Goal: Task Accomplishment & Management: Complete application form

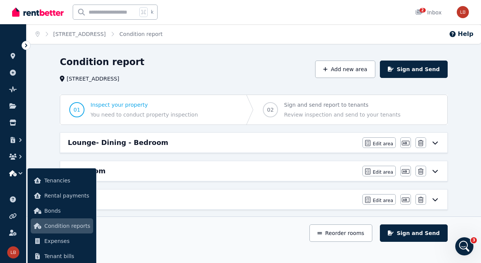
click at [464, 178] on div "Condition report [STREET_ADDRESS] Add new area Sign and Send 01 Inspect your pr…" at bounding box center [253, 220] width 454 height 328
click at [161, 233] on div "Reorder rooms Sign and Send" at bounding box center [254, 232] width 388 height 17
click at [66, 224] on span "Condition reports" at bounding box center [67, 225] width 46 height 9
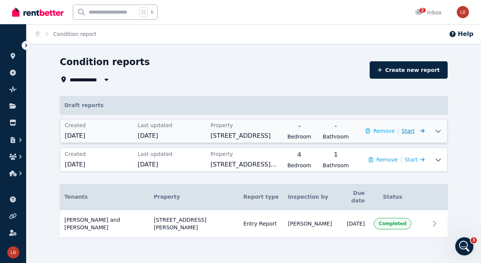
click at [421, 132] on icon at bounding box center [421, 130] width 8 height 5
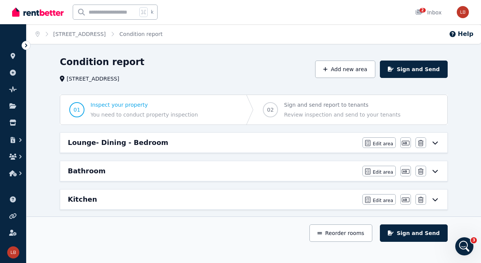
drag, startPoint x: 421, startPoint y: 132, endPoint x: 438, endPoint y: 142, distance: 19.9
click at [438, 142] on div "Lounge- Dining - Bedroom Edit area Edit area Edit name [GEOGRAPHIC_DATA]" at bounding box center [253, 143] width 387 height 20
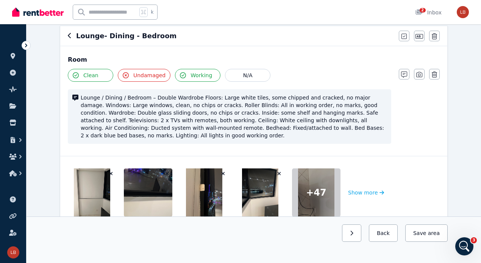
scroll to position [68, 0]
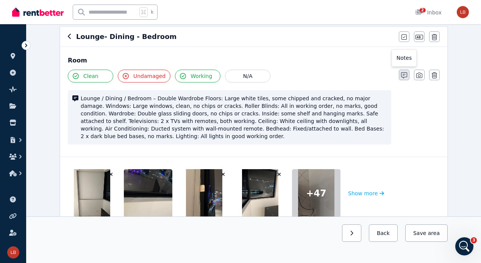
click at [407, 72] on icon "button" at bounding box center [404, 75] width 6 height 6
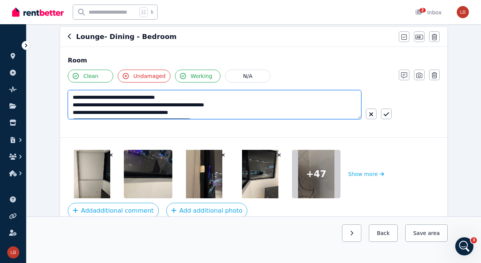
click at [348, 109] on textarea "**********" at bounding box center [214, 104] width 293 height 29
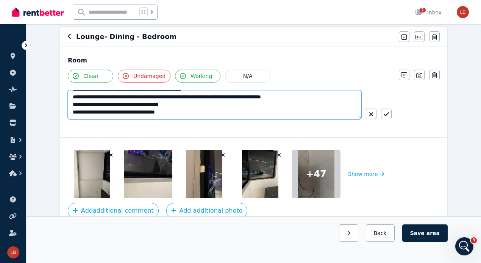
type textarea "**********"
click at [337, 104] on textarea "**********" at bounding box center [214, 104] width 293 height 29
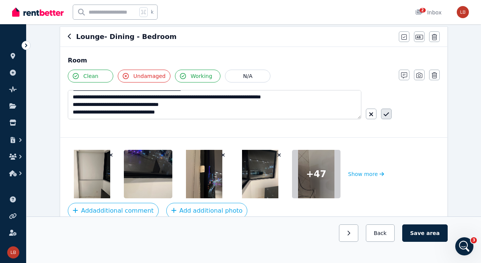
click at [383, 113] on icon "button" at bounding box center [385, 114] width 5 height 6
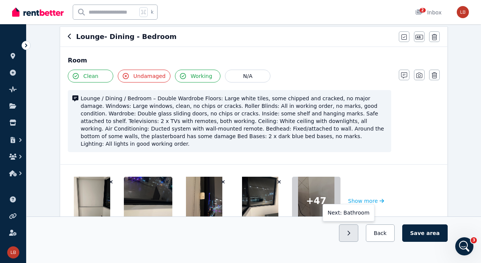
click at [355, 237] on button "button" at bounding box center [348, 232] width 19 height 17
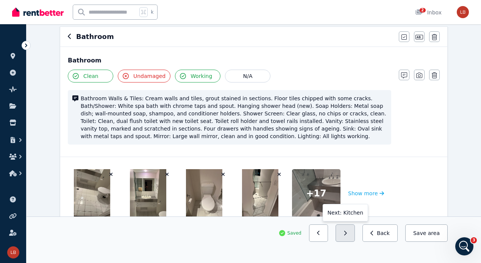
click at [355, 233] on button "button" at bounding box center [344, 232] width 19 height 17
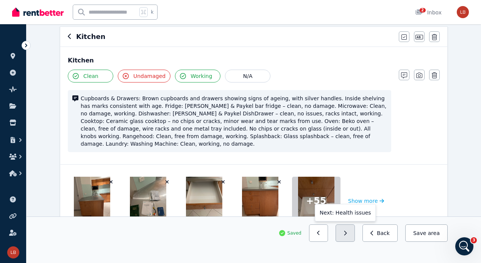
click at [354, 232] on button "button" at bounding box center [344, 232] width 19 height 17
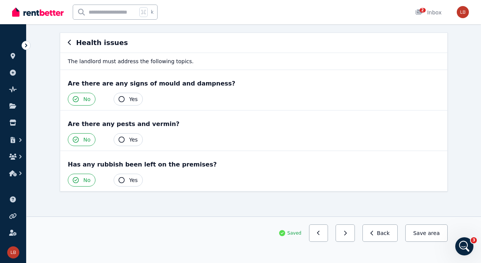
click at [354, 232] on button "button" at bounding box center [344, 232] width 19 height 17
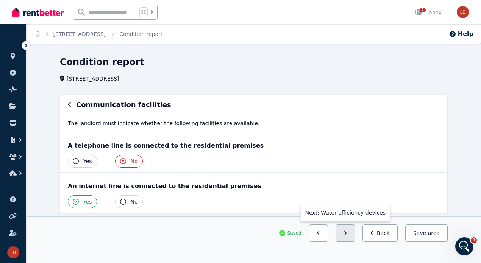
click at [354, 232] on button "button" at bounding box center [344, 232] width 19 height 17
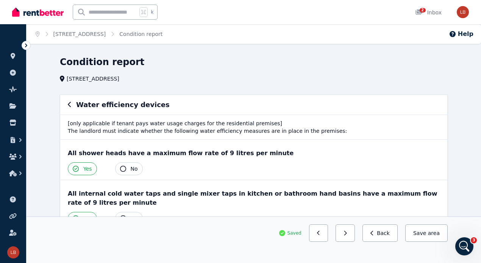
click at [354, 232] on button "button" at bounding box center [344, 232] width 19 height 17
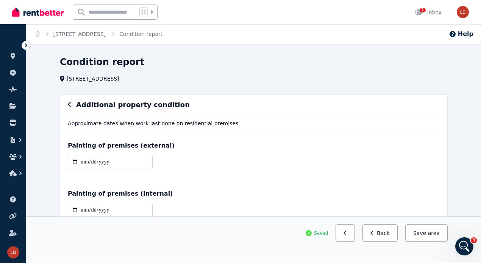
click at [458, 181] on div "Condition report [STREET_ADDRESS] Additional property condition Approximate dat…" at bounding box center [253, 203] width 454 height 294
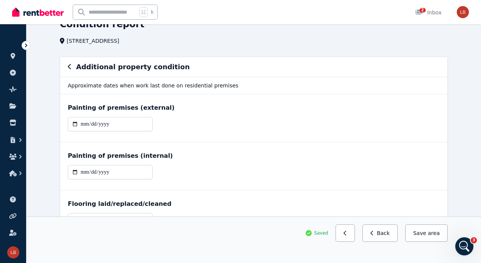
scroll to position [57, 0]
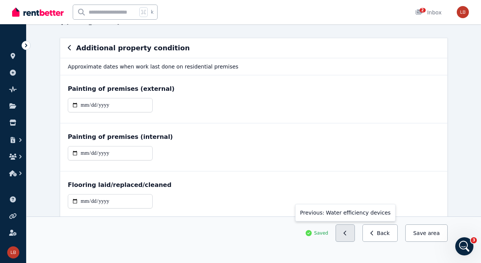
click at [346, 233] on icon "button" at bounding box center [344, 233] width 3 height 5
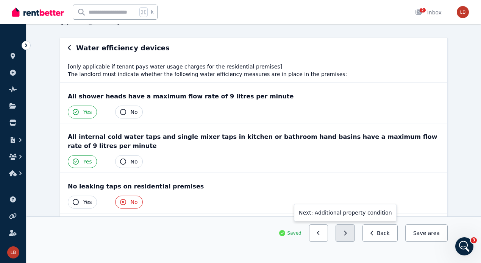
click at [351, 231] on button "button" at bounding box center [344, 232] width 19 height 17
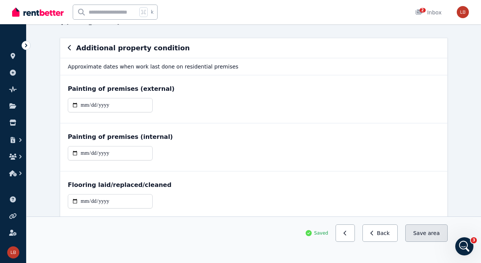
click at [427, 231] on button "Save area" at bounding box center [426, 232] width 42 height 17
click at [474, 171] on div "Condition report [STREET_ADDRESS] Additional property condition Approximate dat…" at bounding box center [253, 146] width 454 height 294
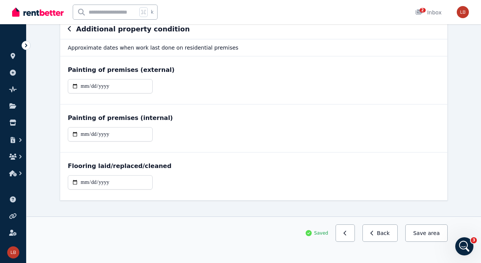
scroll to position [85, 0]
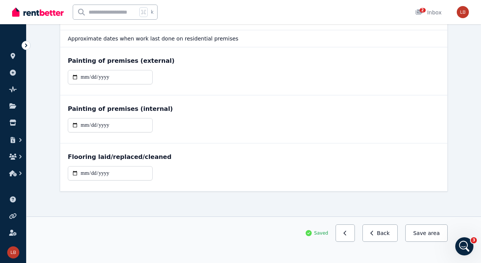
click at [463, 103] on div "Condition report [STREET_ADDRESS] Additional property condition Approximate dat…" at bounding box center [253, 118] width 454 height 294
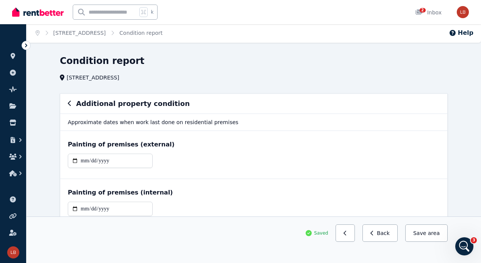
scroll to position [0, 0]
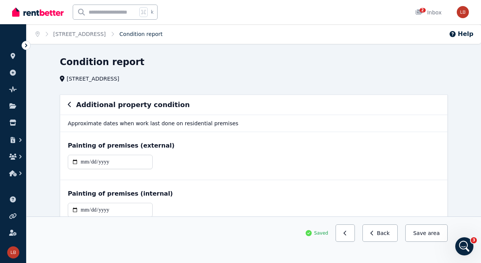
click at [154, 31] on link "Condition report" at bounding box center [140, 34] width 43 height 6
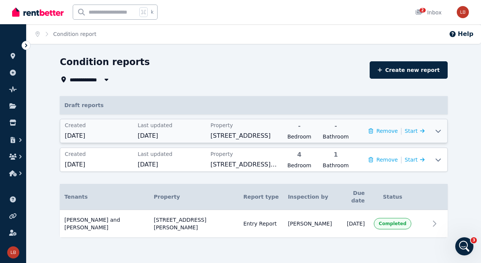
click at [438, 131] on icon at bounding box center [437, 131] width 9 height 6
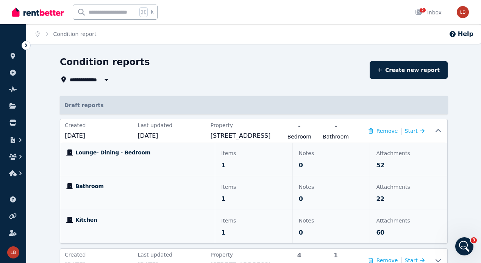
click at [468, 171] on div "**********" at bounding box center [253, 210] width 454 height 309
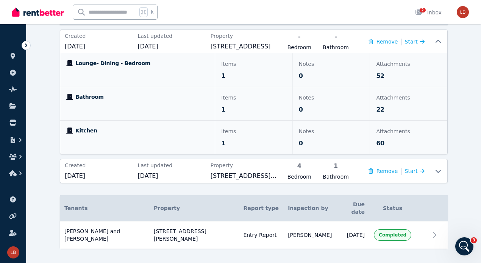
scroll to position [70, 0]
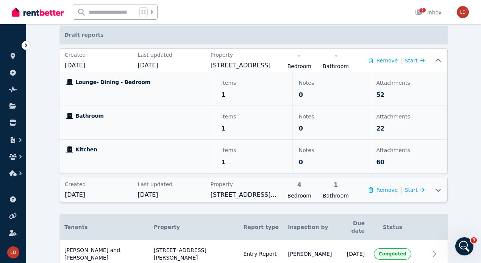
click at [438, 190] on icon at bounding box center [437, 190] width 5 height 3
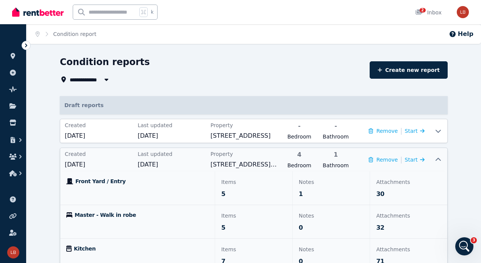
click at [436, 159] on icon at bounding box center [437, 160] width 9 height 6
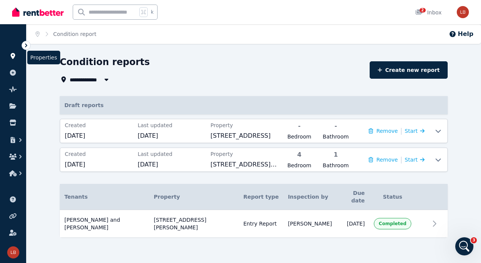
click at [14, 52] on link at bounding box center [13, 56] width 14 height 12
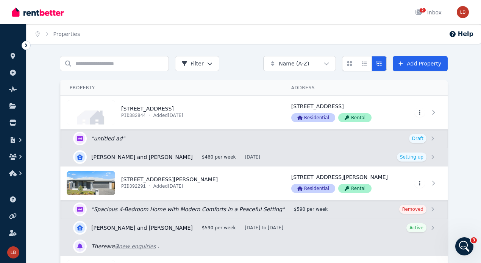
click at [458, 203] on div "Search properties Filter Name (A-Z) Add Property Property Address Actions [STRE…" at bounding box center [253, 261] width 454 height 410
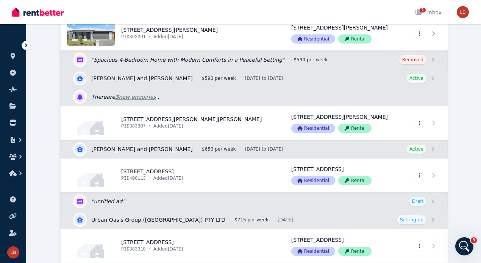
scroll to position [151, 0]
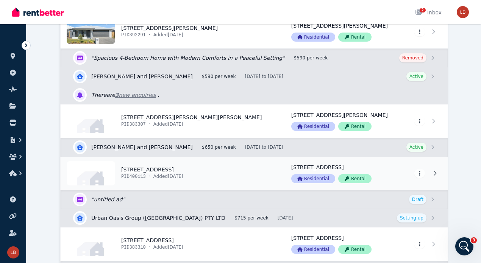
click at [160, 167] on link "View property details" at bounding box center [171, 173] width 221 height 33
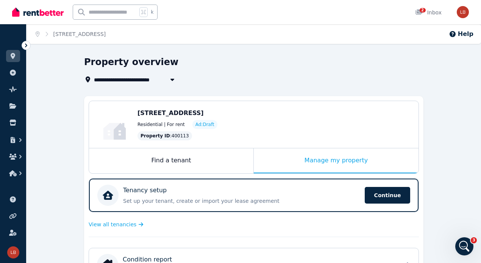
click at [292, 121] on div "Residential | For rent Ad: Draft" at bounding box center [273, 124] width 273 height 9
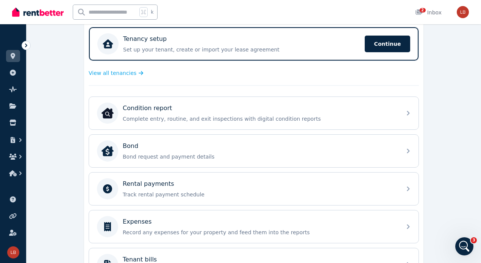
scroll to position [170, 0]
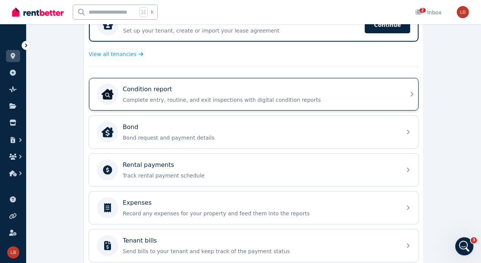
click at [412, 97] on icon at bounding box center [411, 94] width 9 height 9
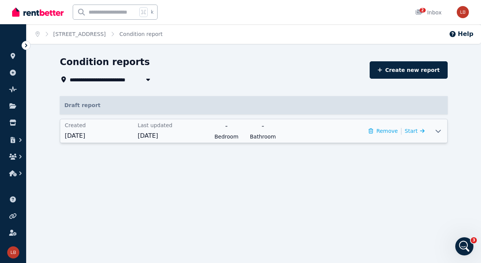
click at [441, 131] on icon at bounding box center [437, 131] width 9 height 6
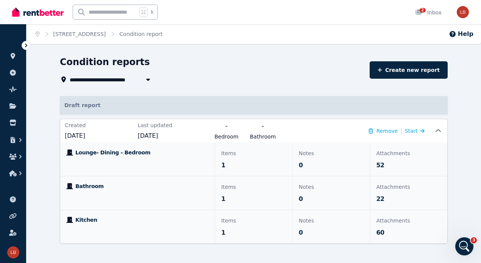
click at [469, 139] on div "**********" at bounding box center [253, 163] width 454 height 215
click at [438, 128] on icon at bounding box center [437, 131] width 9 height 6
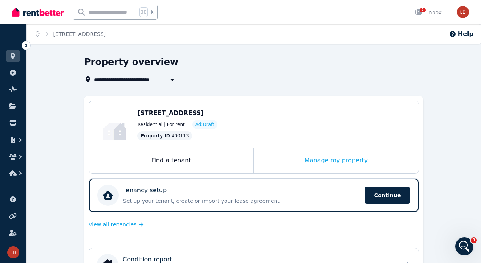
click at [393, 190] on span "Continue" at bounding box center [387, 195] width 45 height 17
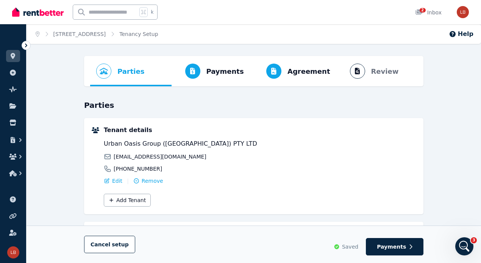
click at [461, 156] on div "Parties Rental provider and tenant details Payments Bond and rental payments Ag…" at bounding box center [253, 236] width 454 height 361
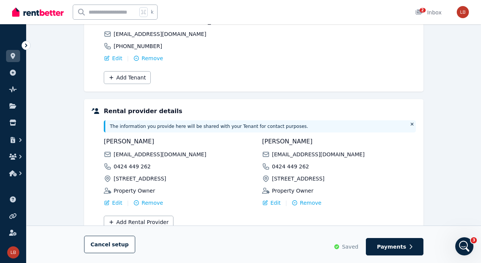
scroll to position [153, 0]
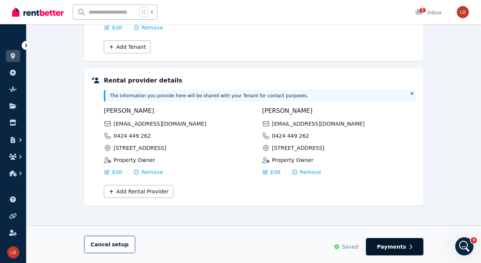
click at [409, 249] on button "Payments" at bounding box center [395, 246] width 58 height 17
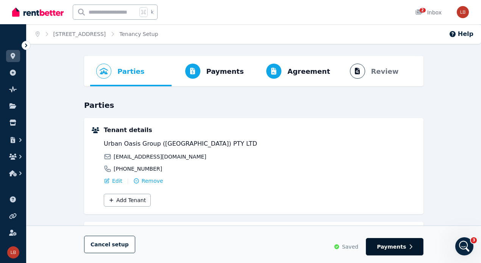
select select "**********"
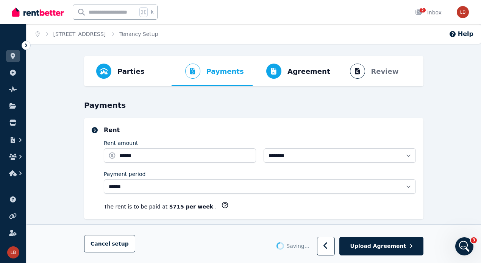
select select "**********"
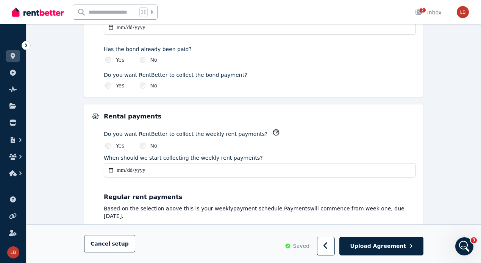
scroll to position [473, 0]
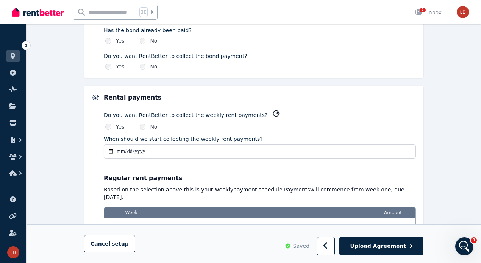
click at [193, 145] on input "**********" at bounding box center [260, 151] width 312 height 14
click at [111, 147] on input "**********" at bounding box center [260, 151] width 312 height 14
click at [364, 112] on div "Do you want RentBetter to collect the weekly rent payments?" at bounding box center [260, 115] width 312 height 10
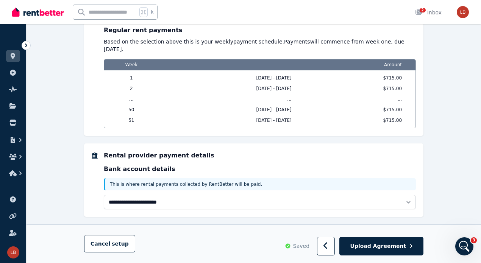
scroll to position [622, 0]
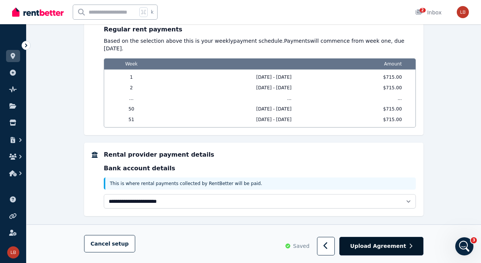
click at [386, 246] on span "Upload Agreement" at bounding box center [378, 247] width 56 height 8
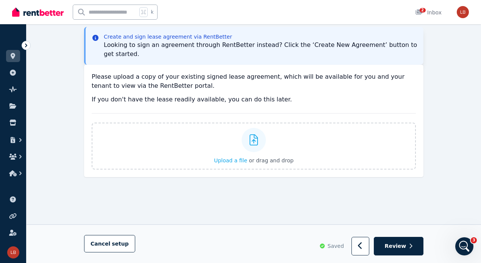
scroll to position [0, 0]
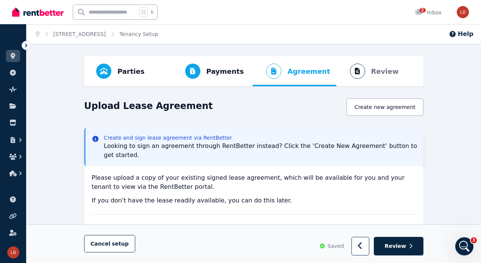
click at [390, 202] on p "If you don't have the lease readily available, you can do this later." at bounding box center [254, 200] width 324 height 9
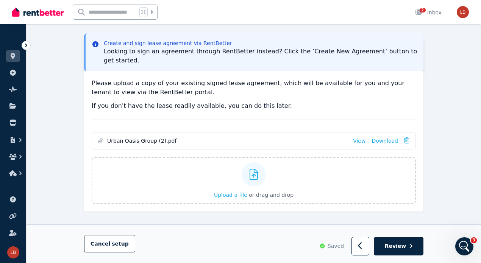
scroll to position [101, 0]
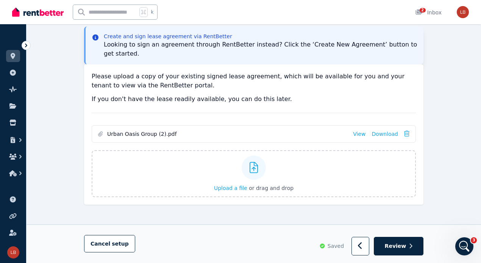
click at [445, 153] on div "Parties Rental provider and tenant details Payments Bond and rental payments Ag…" at bounding box center [253, 110] width 454 height 310
click at [365, 132] on link "View" at bounding box center [359, 134] width 12 height 8
click at [428, 90] on div "Parties Rental provider and tenant details Payments Bond and rental payments Ag…" at bounding box center [253, 110] width 454 height 310
click at [397, 244] on span "Review" at bounding box center [396, 247] width 22 height 8
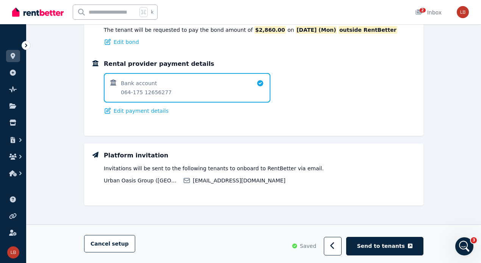
scroll to position [549, 0]
click at [394, 246] on span "Send to tenants" at bounding box center [381, 247] width 48 height 8
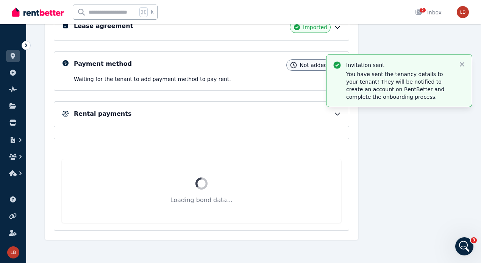
scroll to position [95, 0]
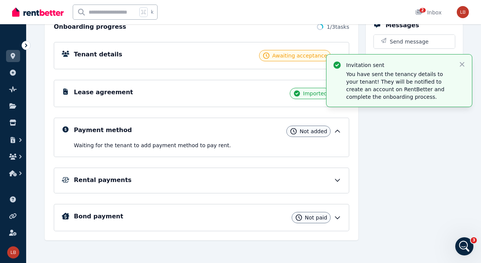
click at [452, 178] on div "Messages Send message" at bounding box center [414, 126] width 97 height 227
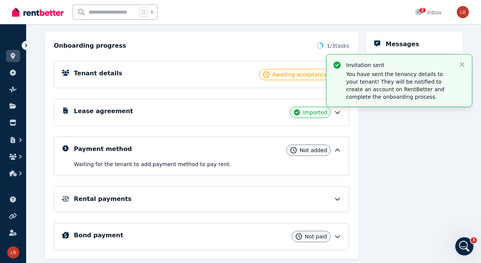
scroll to position [57, 0]
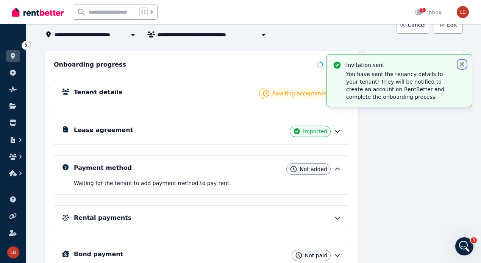
click at [463, 62] on icon "button" at bounding box center [462, 65] width 8 height 8
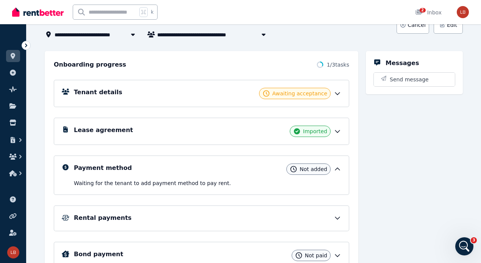
click at [452, 138] on div "Messages Send message" at bounding box center [414, 164] width 97 height 227
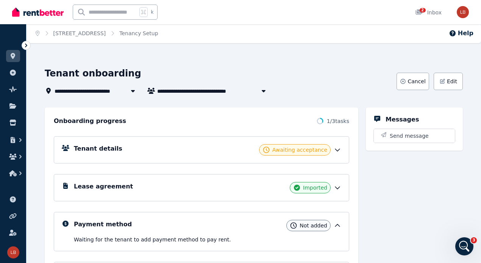
scroll to position [0, 0]
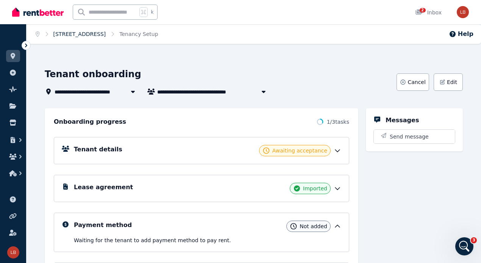
click at [73, 33] on link "[STREET_ADDRESS]" at bounding box center [79, 34] width 53 height 6
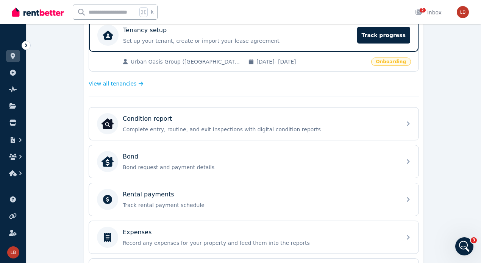
scroll to position [160, 0]
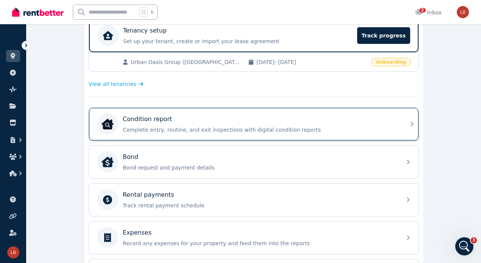
click at [413, 122] on icon at bounding box center [411, 124] width 3 height 5
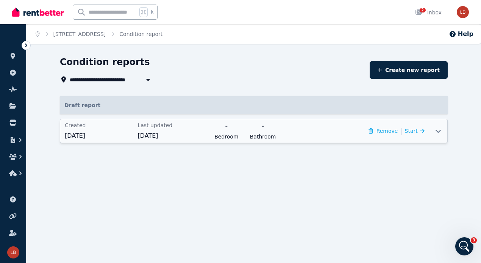
click at [315, 131] on div "Remove | Start" at bounding box center [353, 131] width 141 height 19
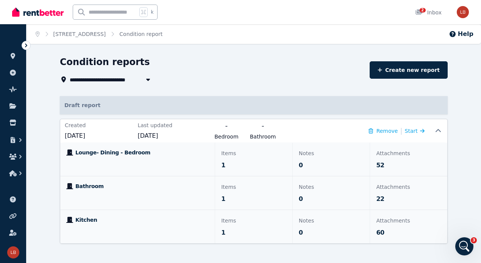
click at [471, 184] on div "**********" at bounding box center [253, 163] width 454 height 215
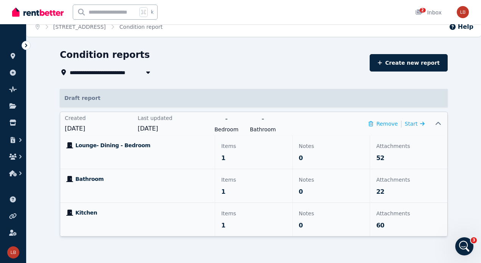
click at [441, 123] on icon at bounding box center [437, 124] width 9 height 6
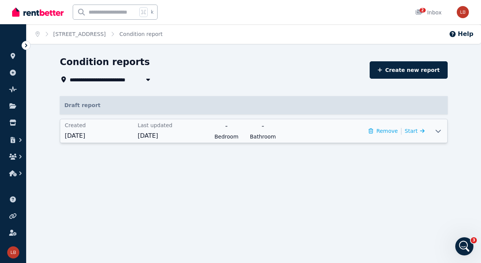
scroll to position [0, 0]
click at [287, 128] on div "Remove | Start" at bounding box center [353, 131] width 141 height 19
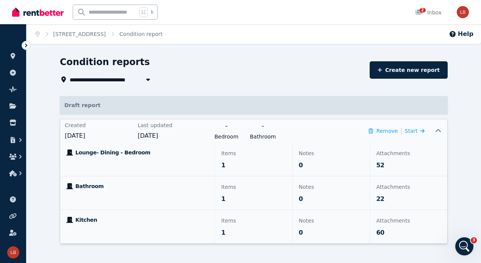
scroll to position [7, 0]
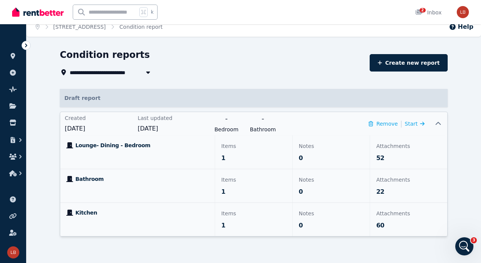
click at [440, 121] on icon at bounding box center [437, 124] width 9 height 6
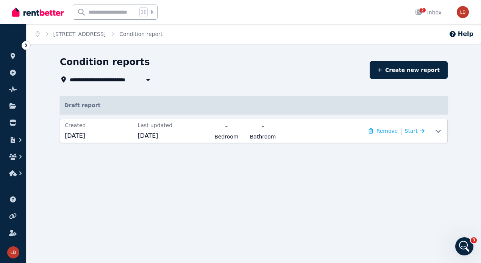
click at [89, 102] on p "Draft report" at bounding box center [254, 105] width 388 height 18
click at [147, 78] on icon "button" at bounding box center [148, 79] width 8 height 6
type input "**********"
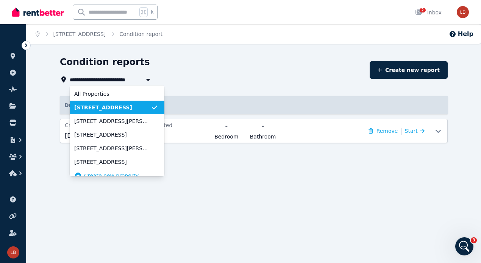
click at [136, 107] on span "[STREET_ADDRESS]" at bounding box center [112, 108] width 76 height 8
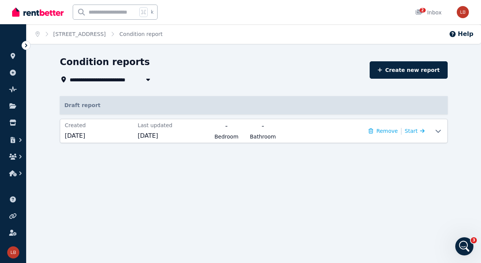
click at [23, 44] on icon at bounding box center [26, 46] width 8 height 8
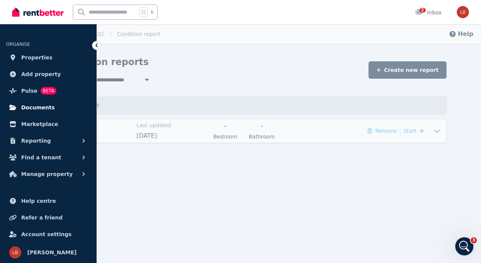
click at [44, 104] on span "Documents" at bounding box center [38, 107] width 34 height 9
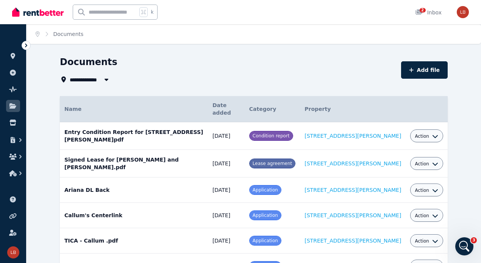
click at [203, 75] on div "**********" at bounding box center [228, 79] width 337 height 9
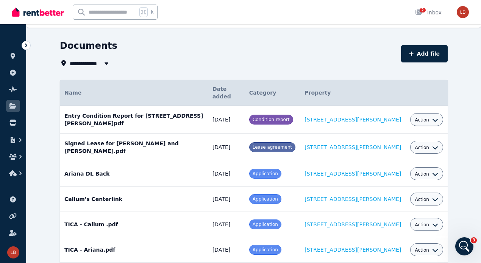
scroll to position [19, 0]
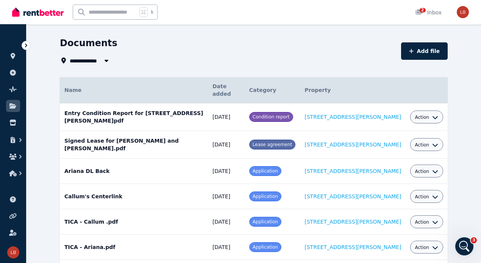
click at [105, 61] on icon "button" at bounding box center [106, 61] width 4 height 2
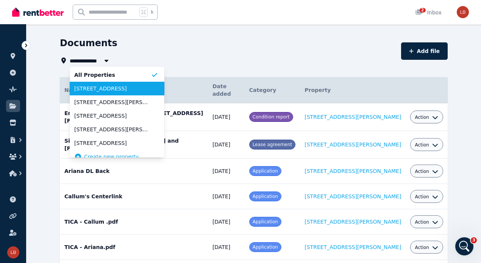
click at [103, 87] on span "[STREET_ADDRESS]" at bounding box center [112, 89] width 76 height 8
type input "**********"
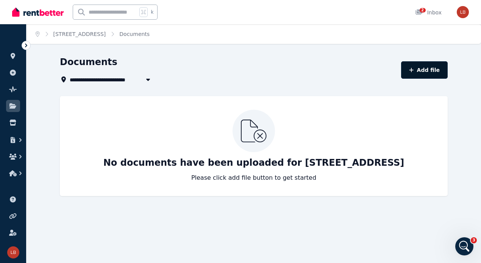
click at [424, 66] on button "Add file" at bounding box center [424, 69] width 47 height 17
select select "*****"
select select "**********"
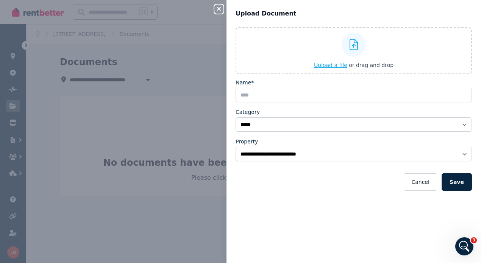
click at [334, 65] on span "Upload a file" at bounding box center [330, 65] width 33 height 6
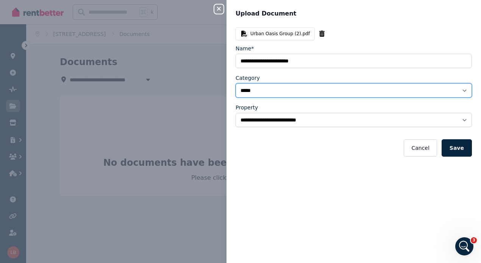
click at [266, 90] on select "**********" at bounding box center [353, 90] width 236 height 14
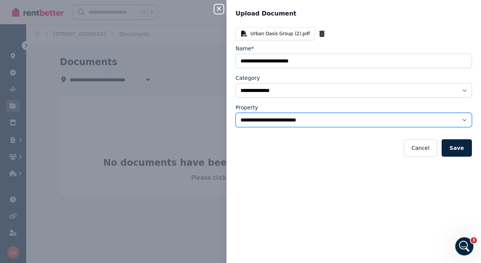
click at [267, 118] on select "**********" at bounding box center [353, 120] width 236 height 14
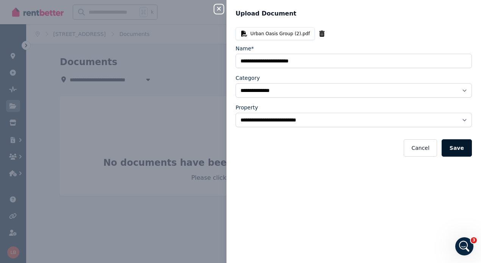
click at [463, 150] on button "Save" at bounding box center [456, 147] width 30 height 17
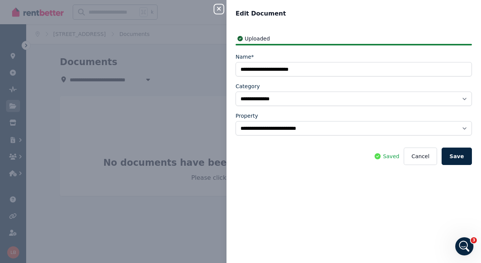
click at [219, 8] on icon "button" at bounding box center [218, 9] width 9 height 6
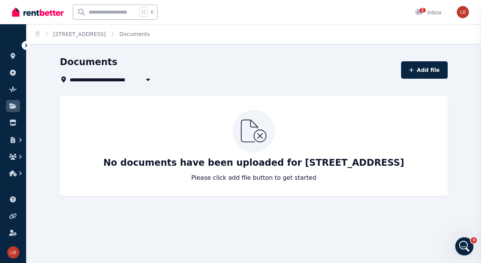
select select "*****"
click at [93, 33] on link "[STREET_ADDRESS]" at bounding box center [79, 34] width 53 height 6
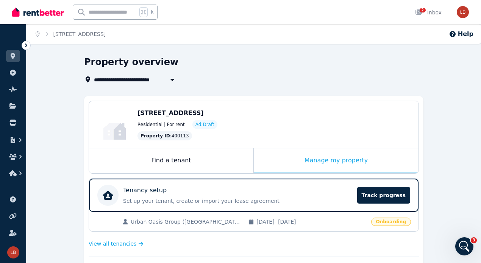
click at [392, 76] on div "**********" at bounding box center [251, 79] width 335 height 9
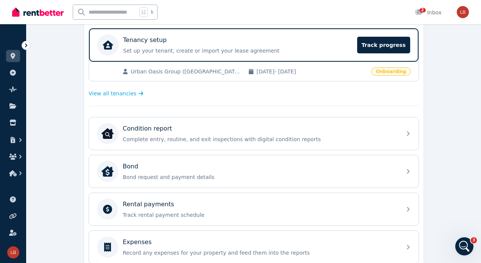
scroll to position [151, 0]
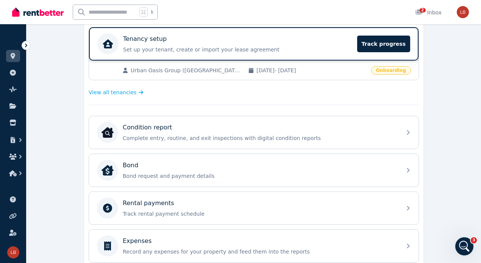
click at [247, 47] on p "Set up your tenant, create or import your lease agreement" at bounding box center [237, 50] width 229 height 8
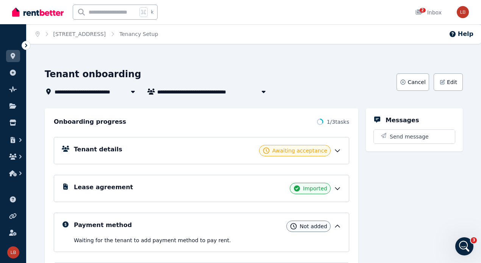
click at [430, 181] on div "Messages Send message" at bounding box center [414, 221] width 97 height 227
click at [82, 92] on span "[STREET_ADDRESS]" at bounding box center [86, 91] width 63 height 9
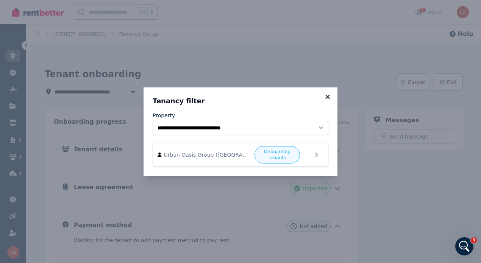
click at [329, 97] on icon at bounding box center [328, 96] width 8 height 7
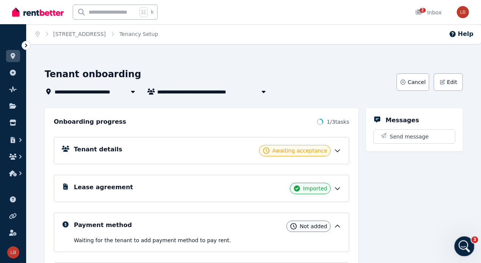
click at [463, 244] on icon "Open Intercom Messenger" at bounding box center [463, 245] width 12 height 12
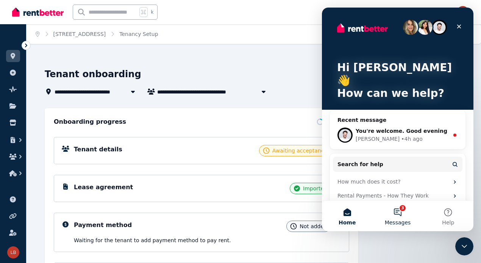
click at [401, 206] on button "3 Messages" at bounding box center [397, 216] width 50 height 30
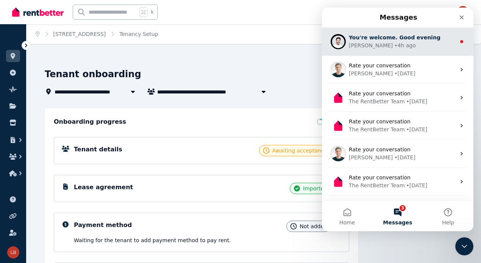
click at [395, 35] on span "You're welcome. Good evening" at bounding box center [395, 37] width 92 height 6
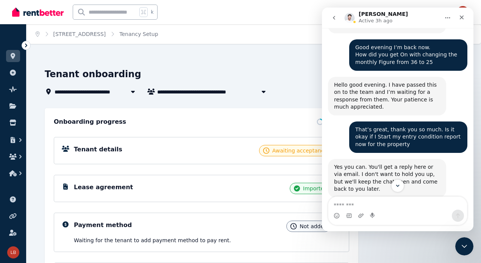
scroll to position [808, 0]
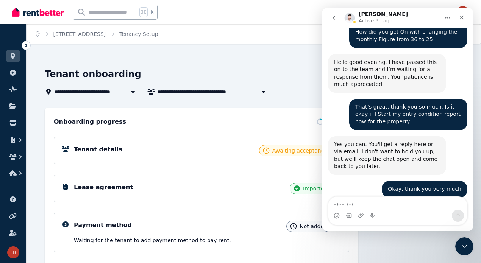
click at [359, 203] on textarea "Message…" at bounding box center [397, 203] width 139 height 13
type textarea "*"
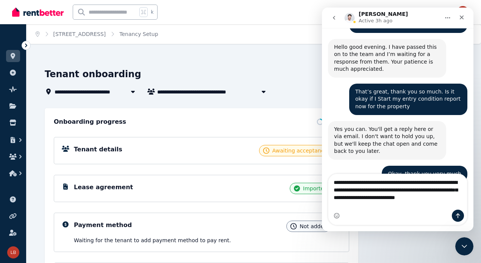
scroll to position [831, 0]
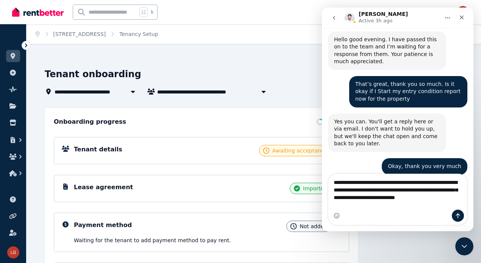
type textarea "**********"
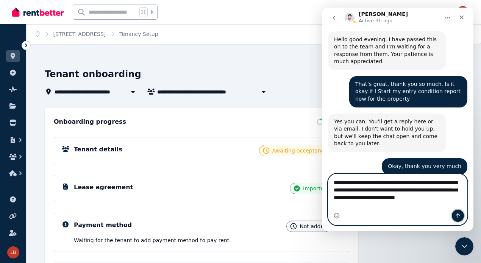
click at [458, 214] on icon "Send a message…" at bounding box center [458, 215] width 4 height 5
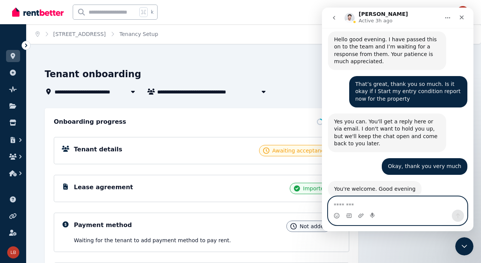
scroll to position [841, 0]
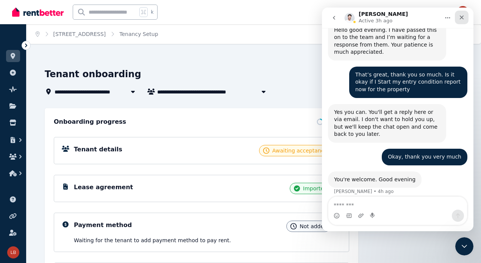
click at [461, 16] on icon "Close" at bounding box center [461, 17] width 6 height 6
